Goal: Task Accomplishment & Management: Use online tool/utility

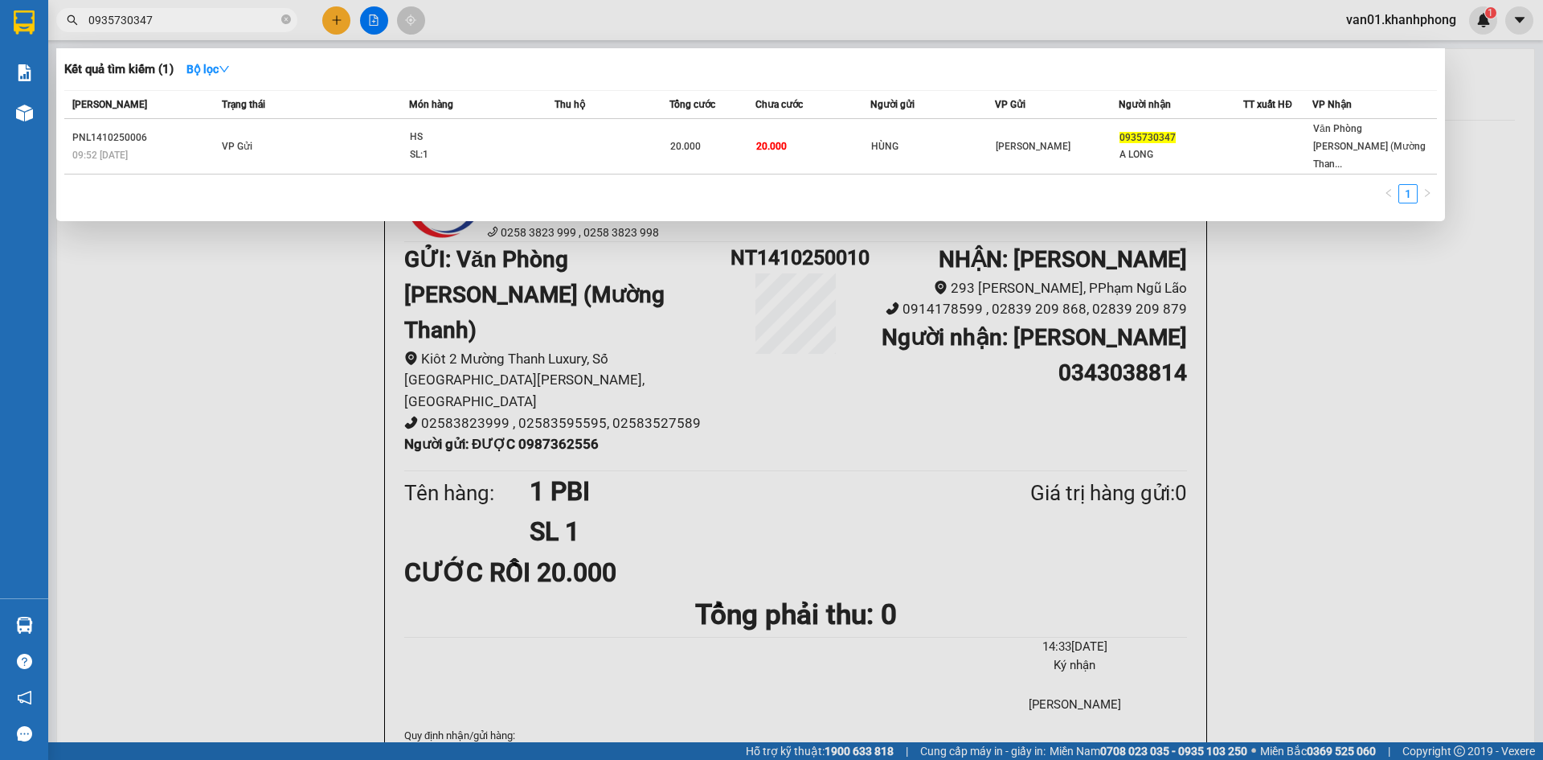
click at [331, 25] on div at bounding box center [771, 380] width 1543 height 760
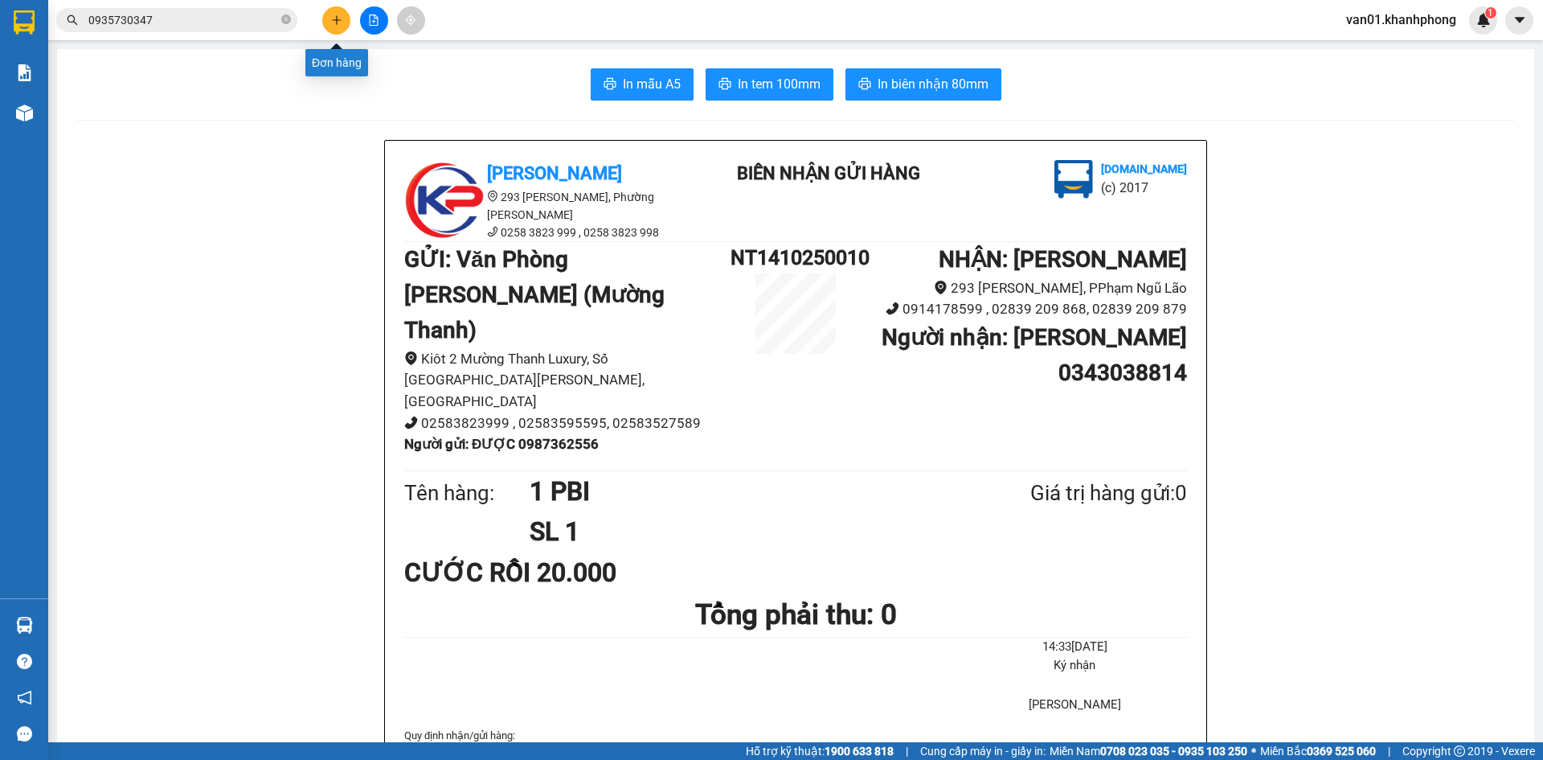
click at [331, 25] on icon "plus" at bounding box center [336, 19] width 11 height 11
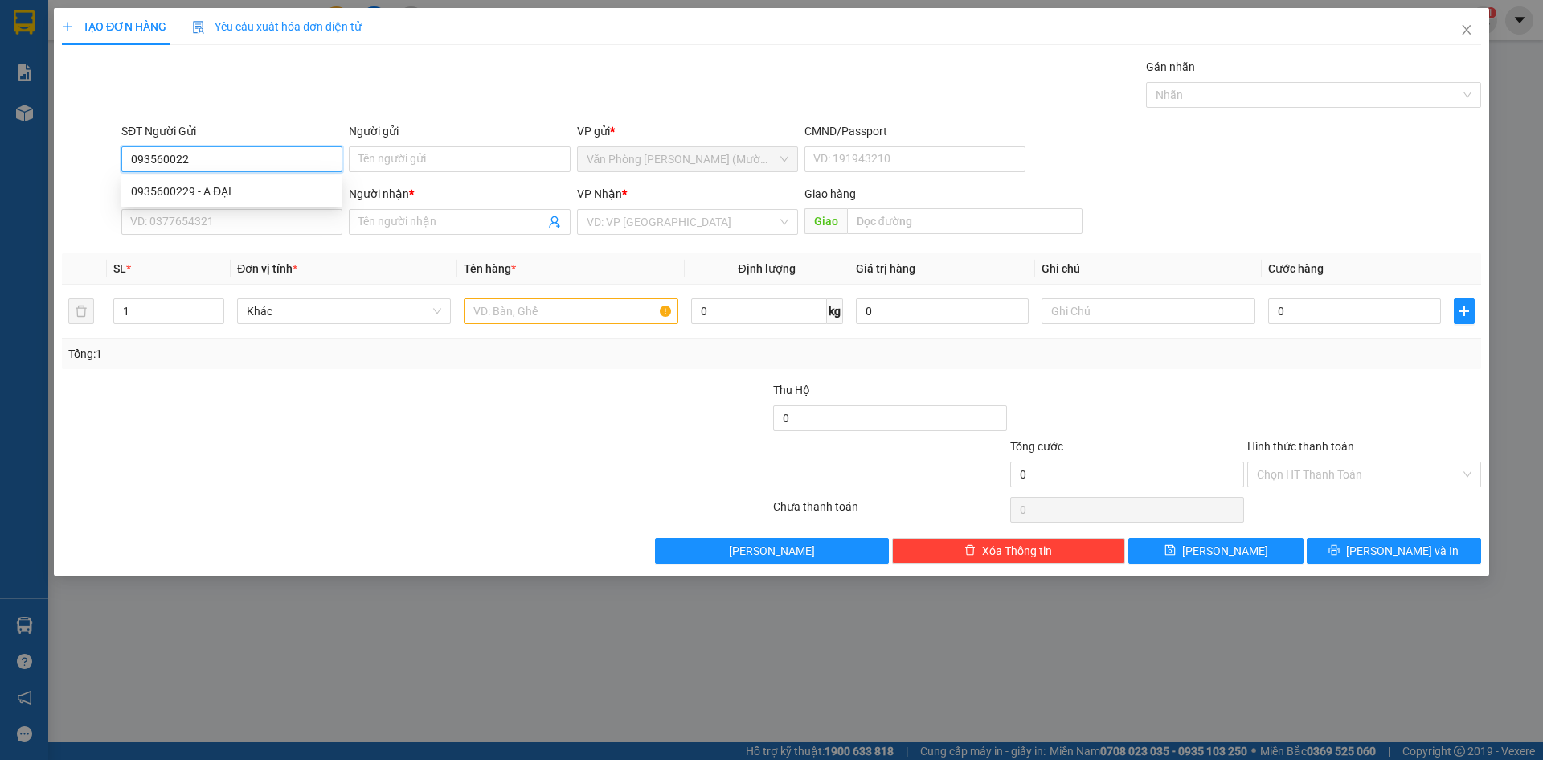
click at [196, 183] on div "0935600229 - A ĐẠI" at bounding box center [232, 191] width 202 height 18
type input "0935600229"
type input "A ĐẠI"
type input "0935600229"
click at [200, 219] on input "SĐT Người Nhận" at bounding box center [231, 222] width 221 height 26
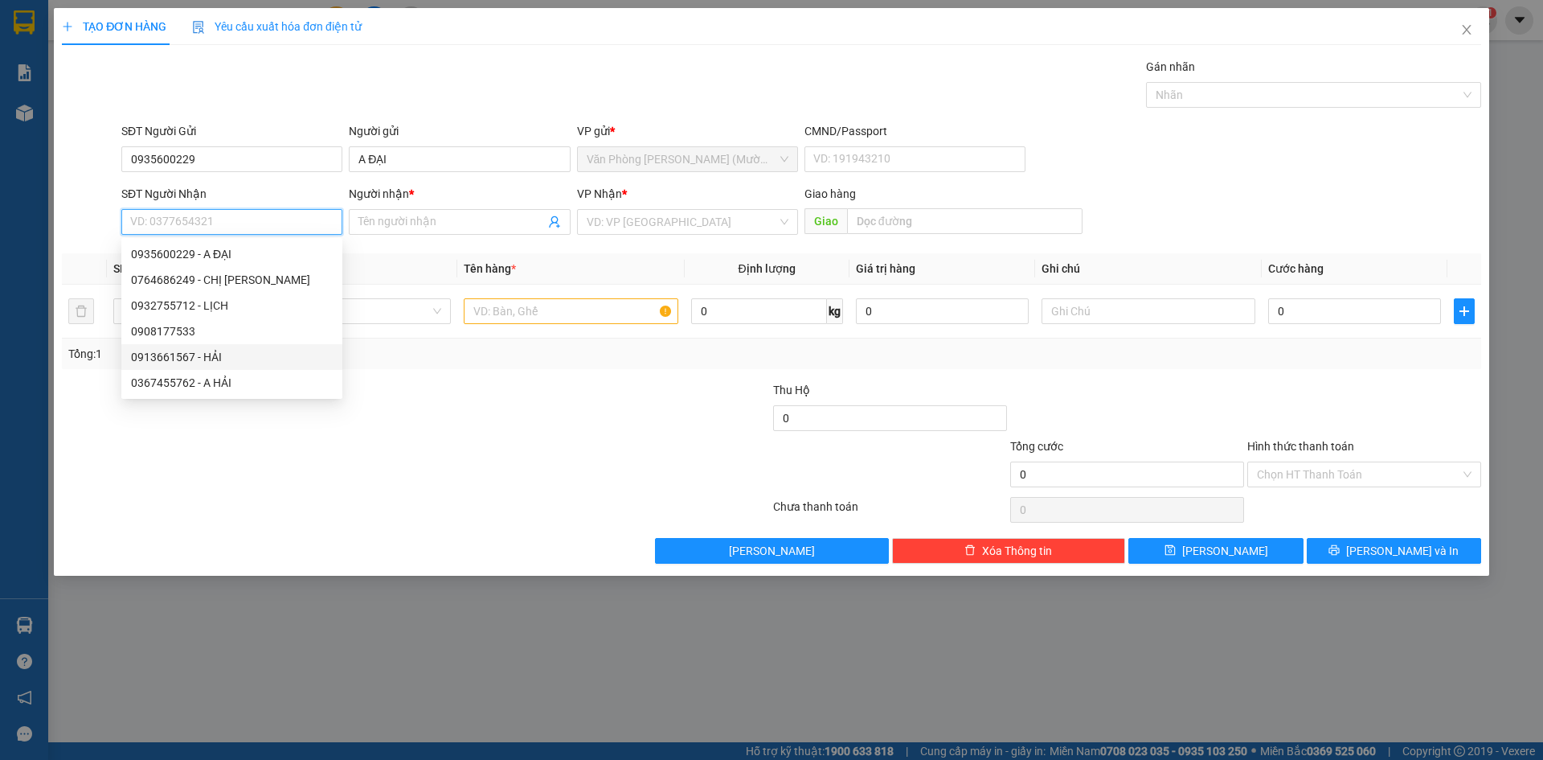
click at [244, 360] on div "0913661567 - HẢI" at bounding box center [232, 357] width 202 height 18
type input "0913661567"
type input "HẢI"
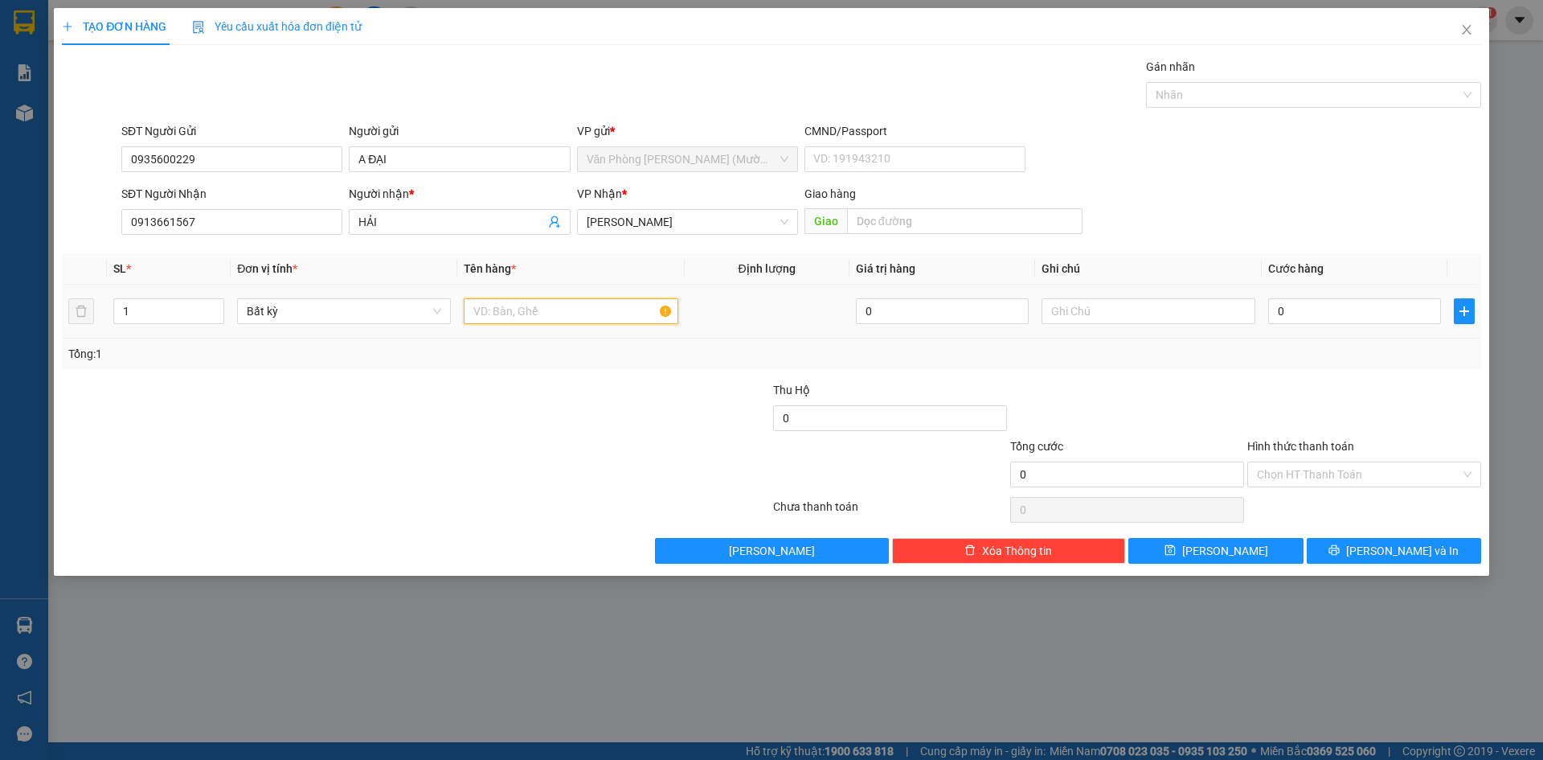
click at [547, 312] on input "text" at bounding box center [571, 311] width 214 height 26
type input "1 TX"
click at [1295, 316] on input "0" at bounding box center [1355, 311] width 173 height 26
type input "7"
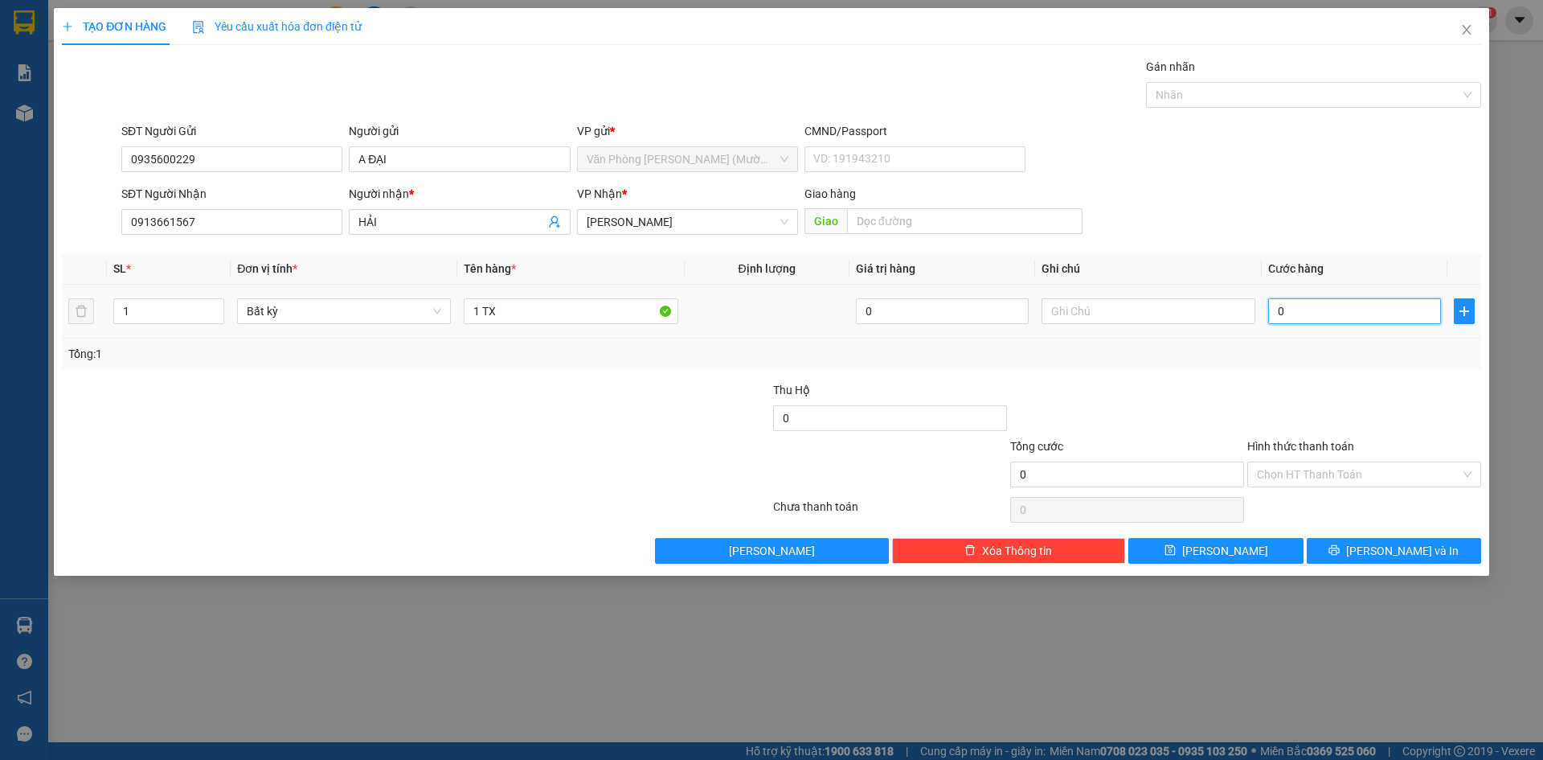
type input "7"
type input "70"
type input "70.000"
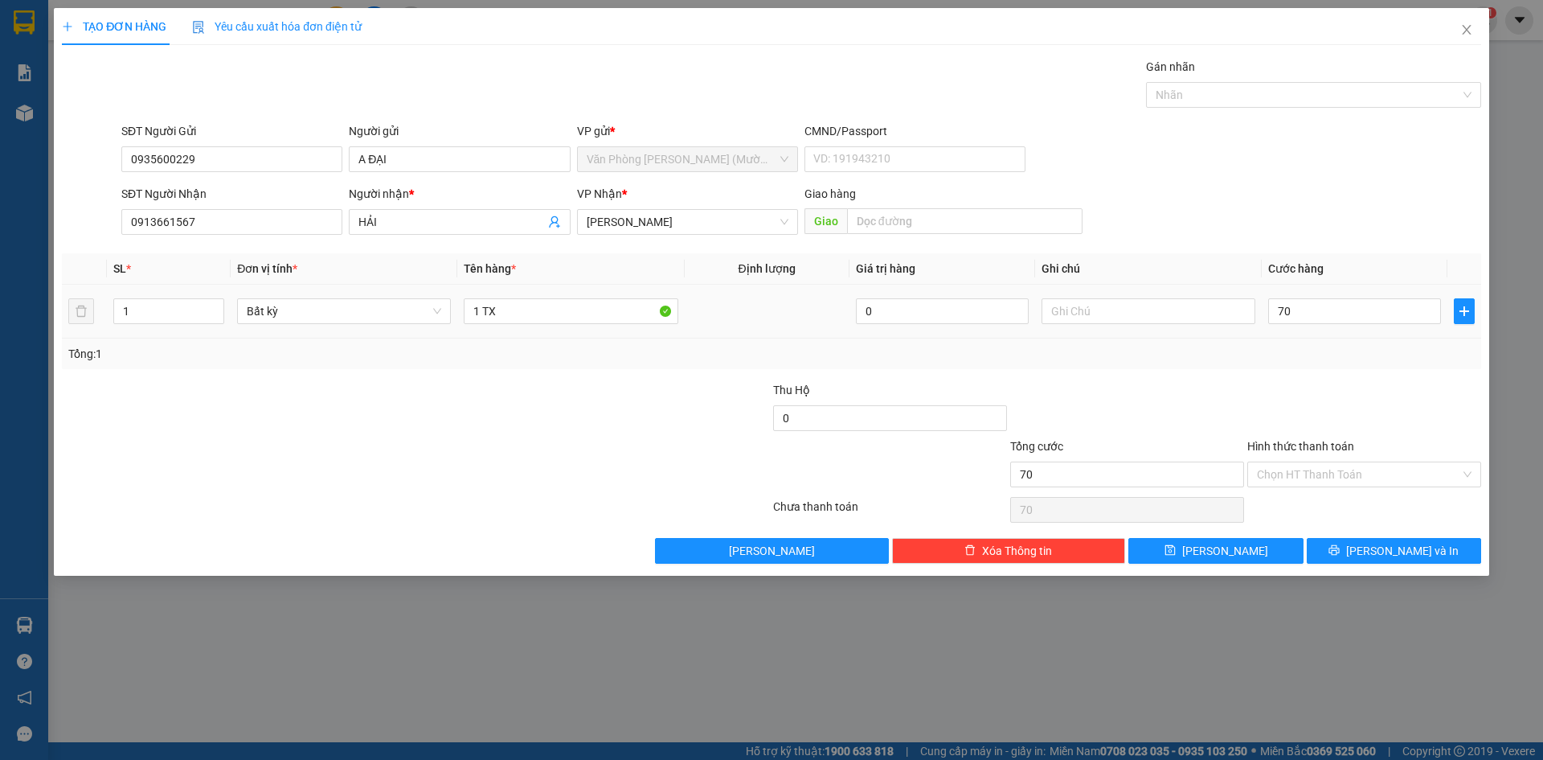
type input "70.000"
click at [1313, 370] on div "Transit Pickup Surcharge Ids Transit Deliver Surcharge Ids Transit Deliver Surc…" at bounding box center [772, 311] width 1420 height 506
click at [1300, 471] on input "Hình thức thanh toán" at bounding box center [1358, 474] width 203 height 24
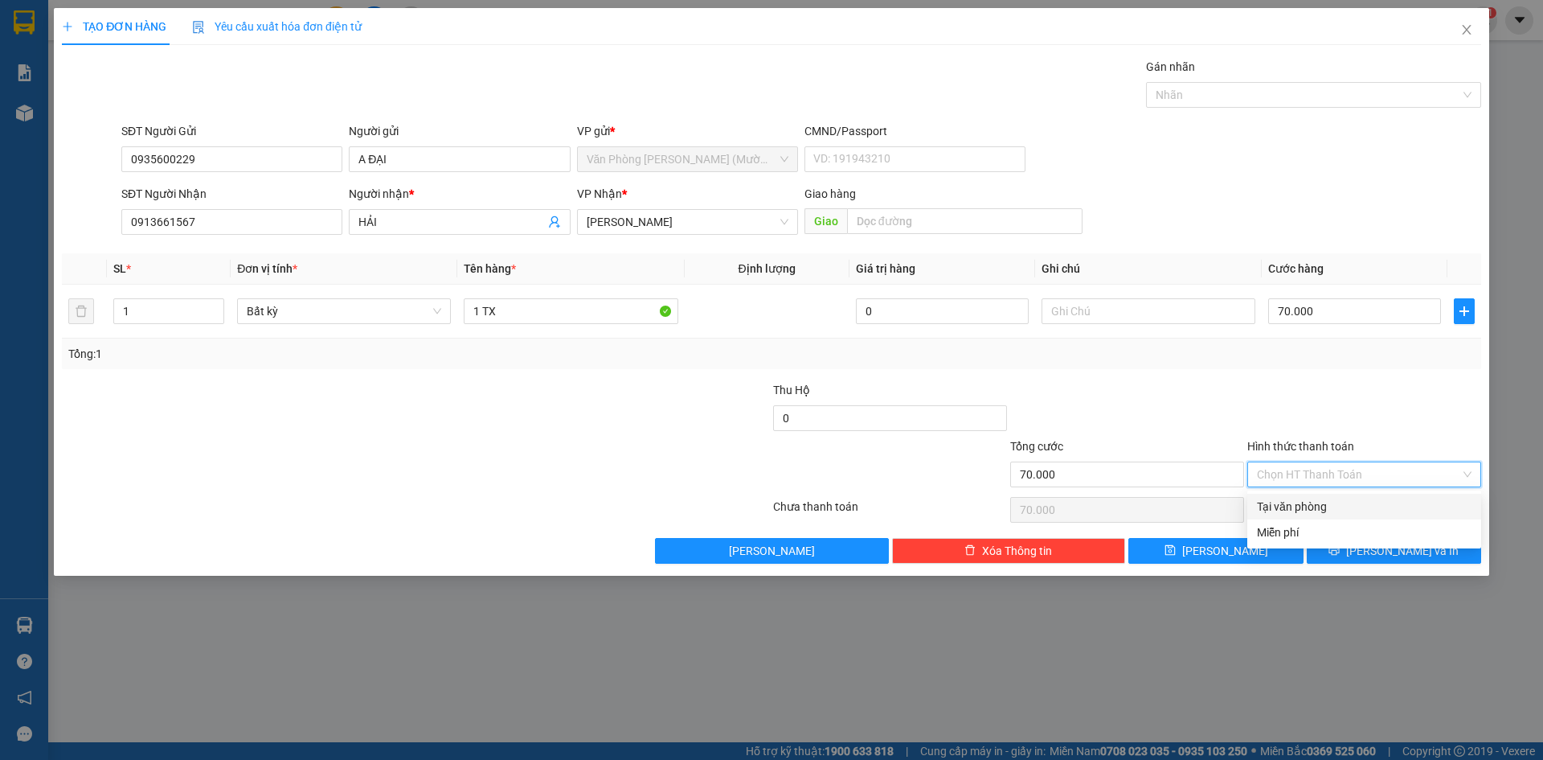
click at [1276, 503] on div "Tại văn phòng" at bounding box center [1364, 507] width 215 height 18
type input "0"
click at [1343, 546] on button "[PERSON_NAME] và In" at bounding box center [1394, 551] width 174 height 26
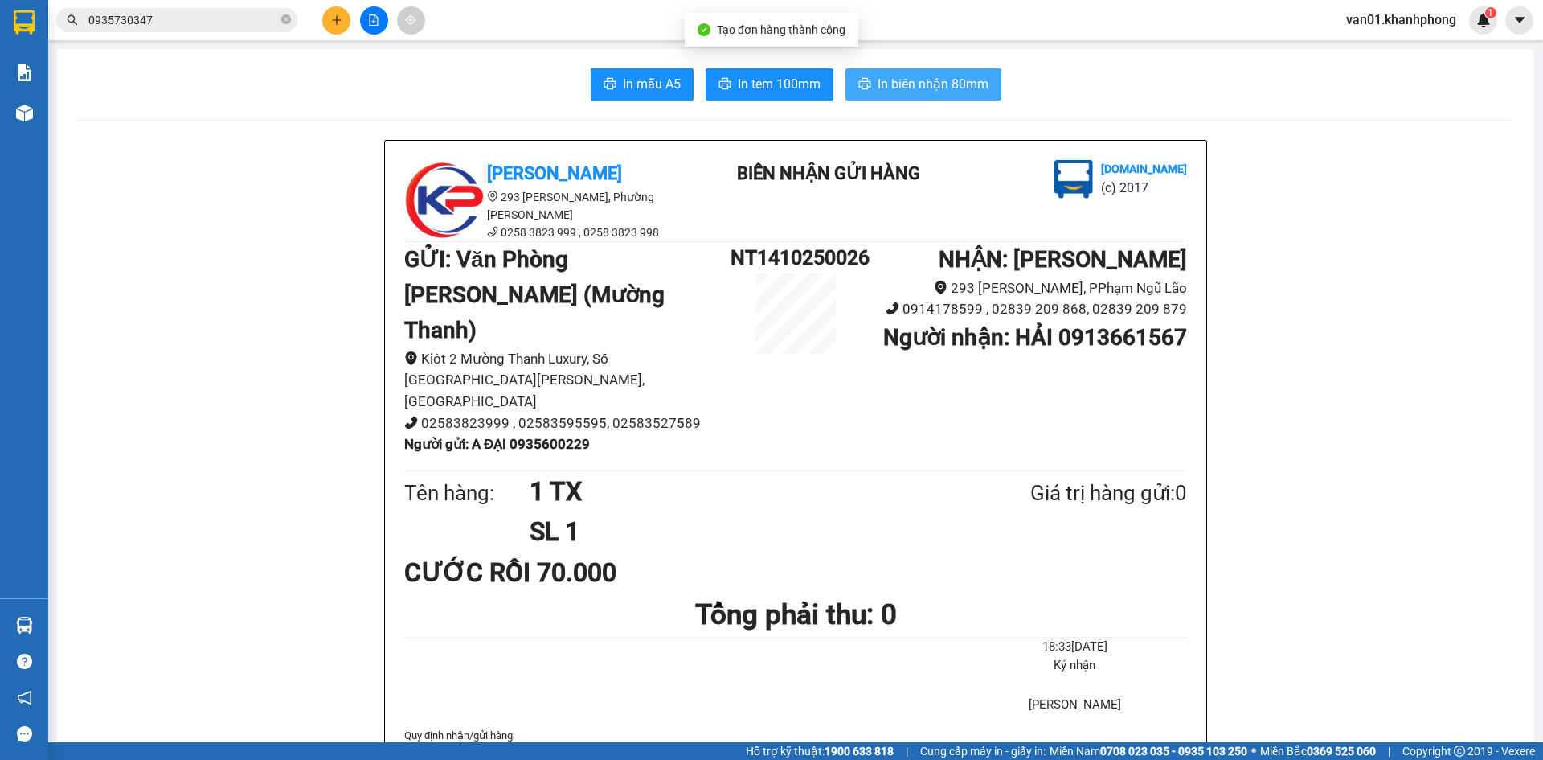
click at [935, 82] on span "In biên nhận 80mm" at bounding box center [933, 84] width 111 height 20
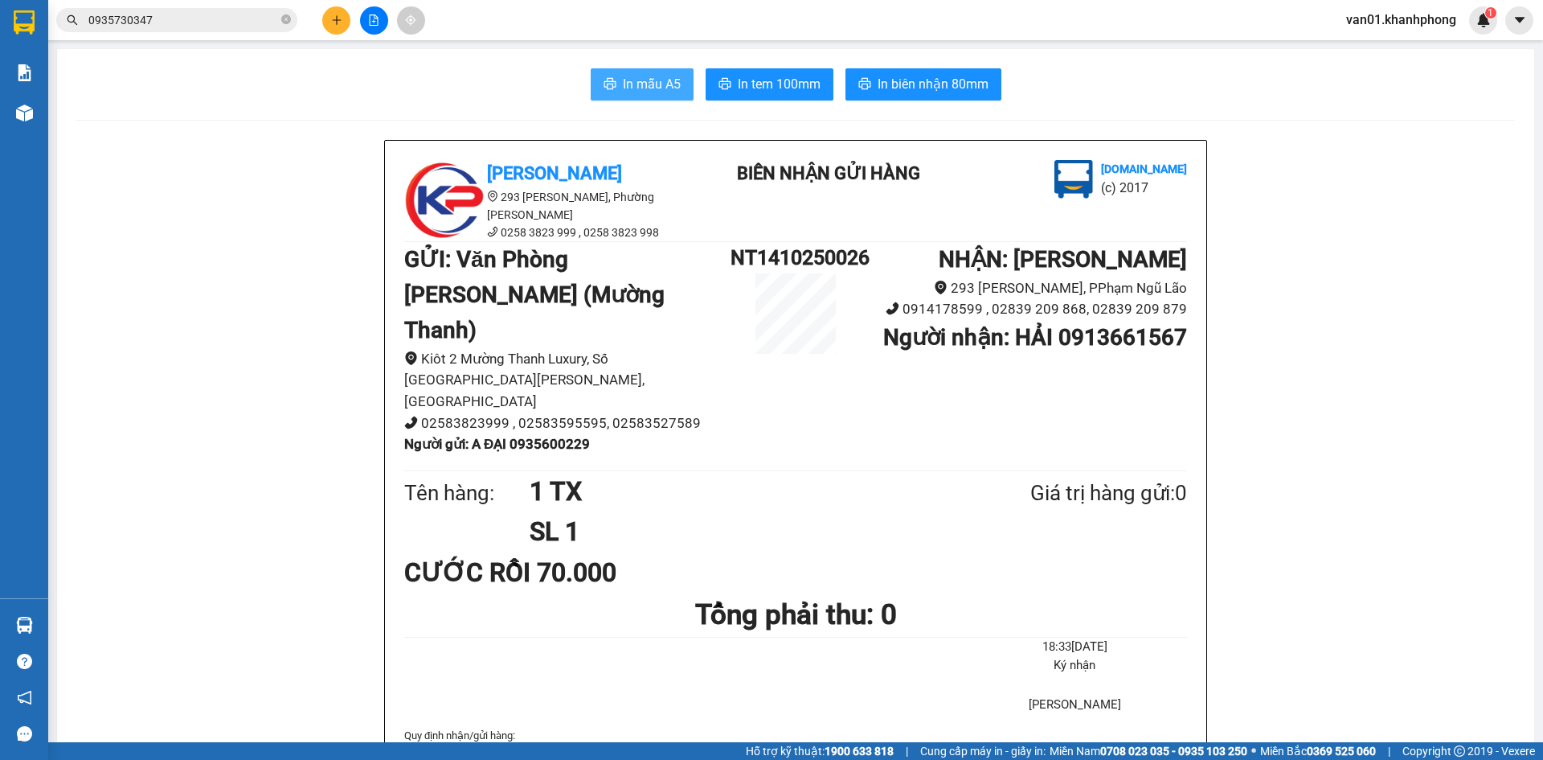
click at [629, 91] on span "In mẫu A5" at bounding box center [652, 84] width 58 height 20
